Goal: Find specific page/section: Find specific page/section

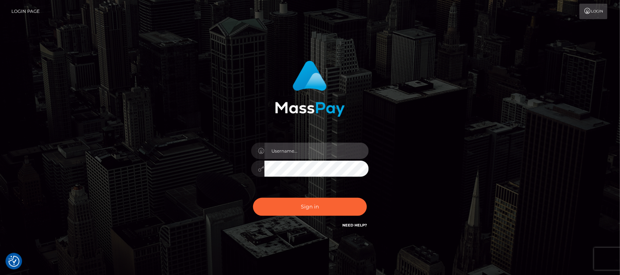
type input "hello.feetfinder"
click at [326, 150] on input "hello.feetfinder" at bounding box center [317, 151] width 104 height 17
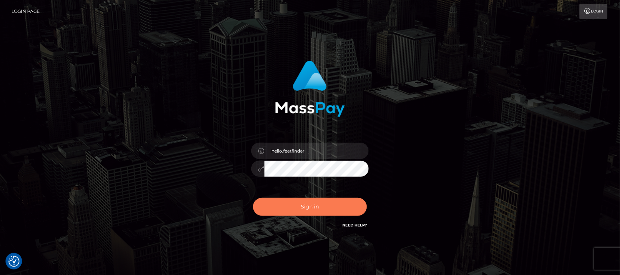
drag, startPoint x: 343, startPoint y: 204, endPoint x: 342, endPoint y: 200, distance: 3.7
click at [343, 203] on button "Sign in" at bounding box center [310, 207] width 114 height 18
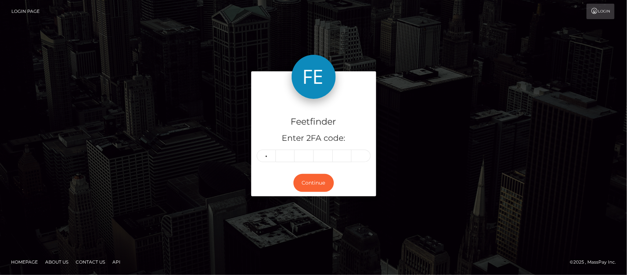
type input "9"
type input "2"
type input "7"
type input "9"
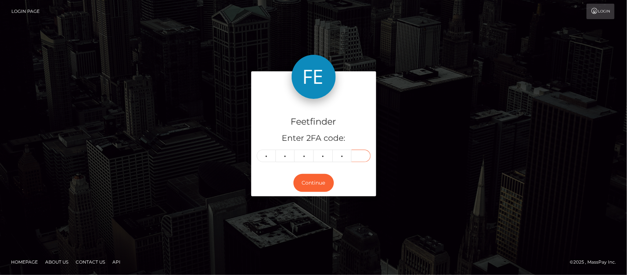
type input "7"
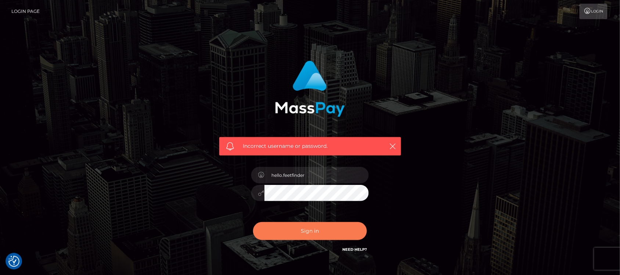
click at [331, 234] on button "Sign in" at bounding box center [310, 231] width 114 height 18
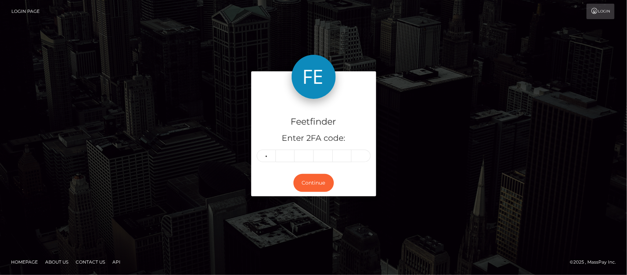
type input "9"
type input "2"
type input "7"
type input "2"
type input "6"
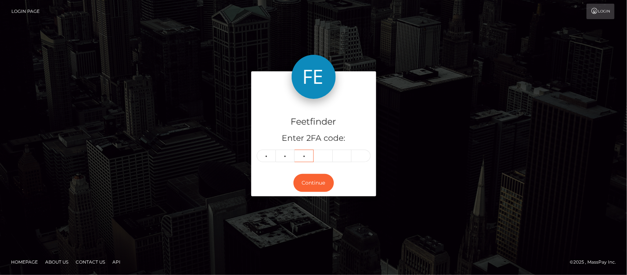
type input "7"
type input "0"
type input "7"
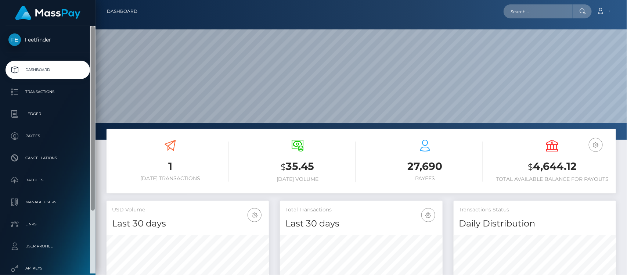
scroll to position [130, 162]
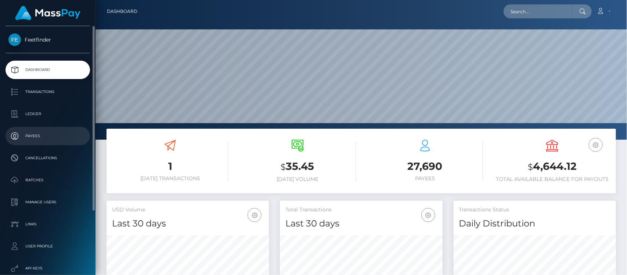
click at [36, 136] on p "Payees" at bounding box center [47, 135] width 79 height 11
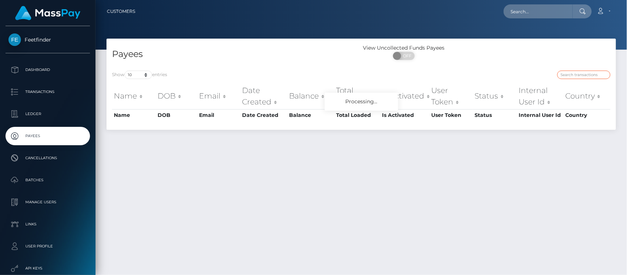
click at [570, 72] on input "search" at bounding box center [583, 75] width 53 height 8
paste input "08055062-717c-11f0-87f1-0266f44cc279"
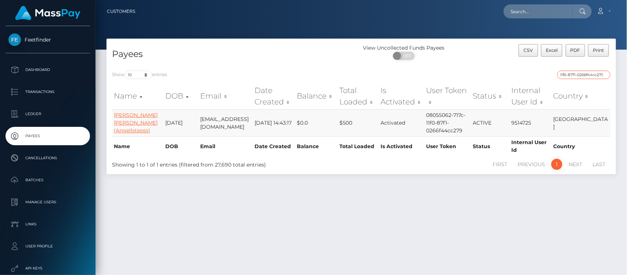
type input "08055062-717c-11f0-87f1-0266f44cc279"
click at [132, 116] on link "Dulce Angel Pearson (Angellstepss)" at bounding box center [136, 123] width 44 height 22
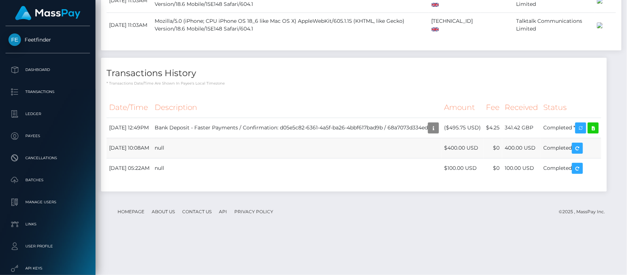
scroll to position [783, 0]
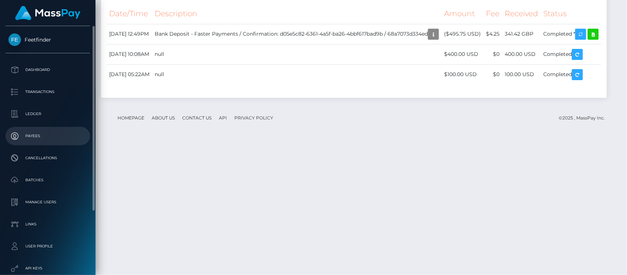
click at [39, 137] on p "Payees" at bounding box center [47, 135] width 79 height 11
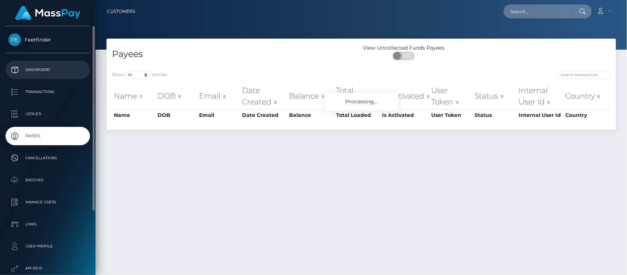
click at [42, 68] on p "Dashboard" at bounding box center [47, 69] width 79 height 11
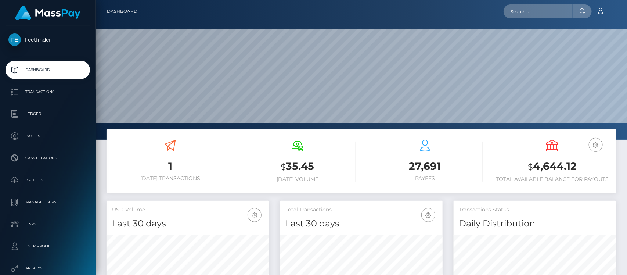
scroll to position [92, 0]
